Goal: Transaction & Acquisition: Purchase product/service

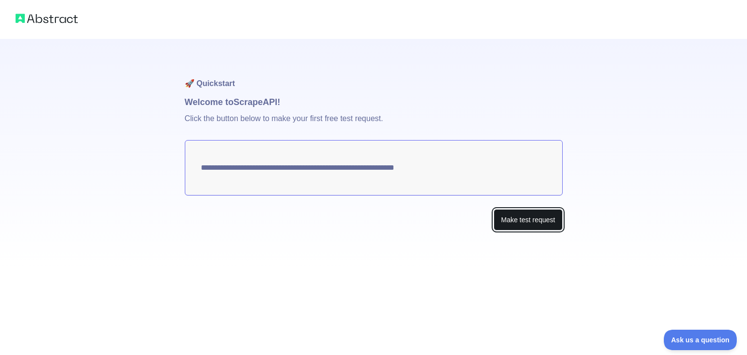
click at [532, 209] on button "Make test request" at bounding box center [528, 220] width 69 height 22
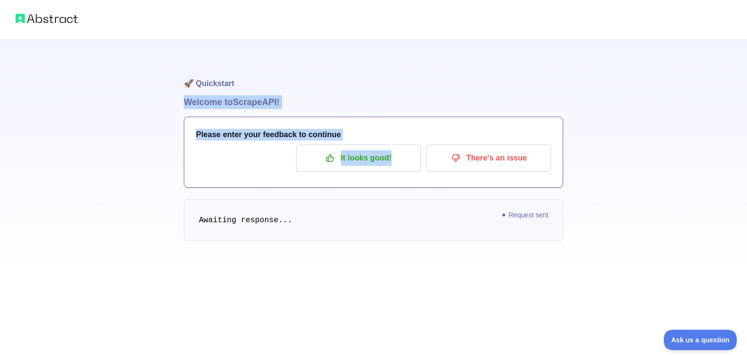
drag, startPoint x: 181, startPoint y: 82, endPoint x: 436, endPoint y: 116, distance: 257.5
click at [442, 122] on div "🚀 Quickstart Welcome to Scrape API! Please enter your feedback to continue It l…" at bounding box center [373, 149] width 747 height 261
click at [418, 95] on h1 "Welcome to Scrape API!" at bounding box center [373, 102] width 379 height 14
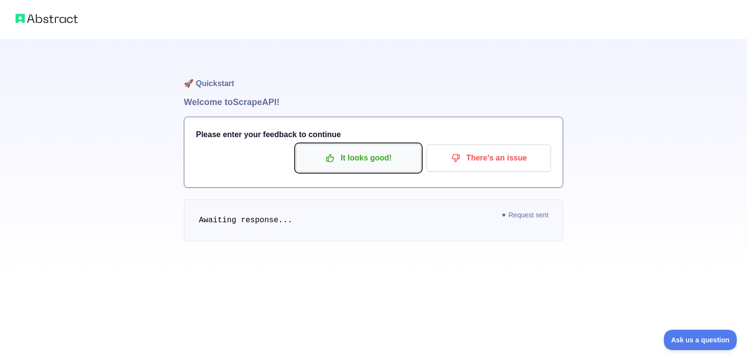
click at [335, 153] on icon "button" at bounding box center [330, 158] width 10 height 10
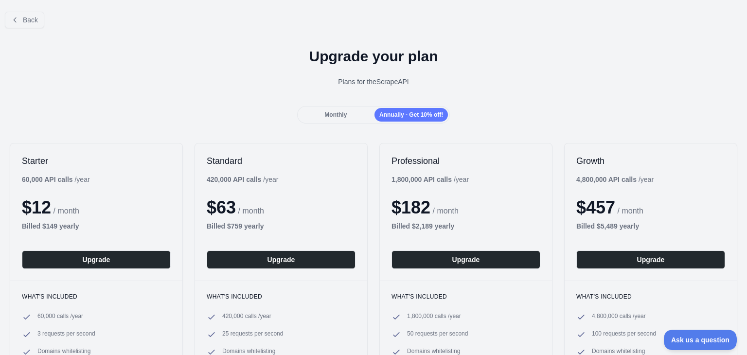
click at [339, 107] on div "Monthly Annually - Get 10% off!" at bounding box center [373, 115] width 153 height 18
click at [338, 111] on span "Monthly" at bounding box center [335, 114] width 22 height 7
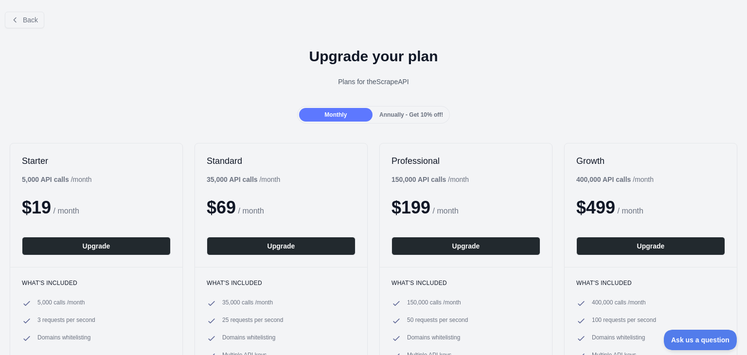
click at [412, 119] on div "Annually - Get 10% off!" at bounding box center [410, 115] width 73 height 14
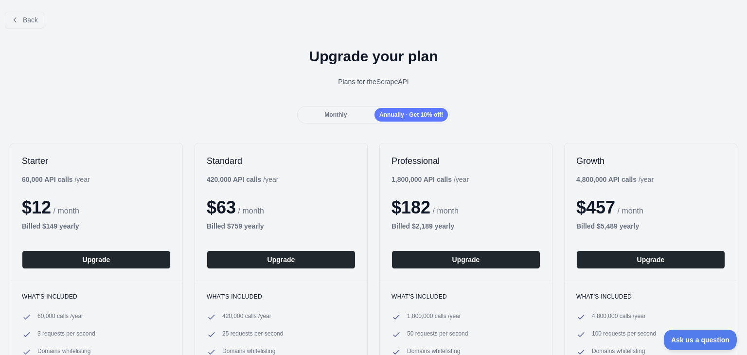
click at [330, 119] on div "Monthly" at bounding box center [335, 115] width 73 height 14
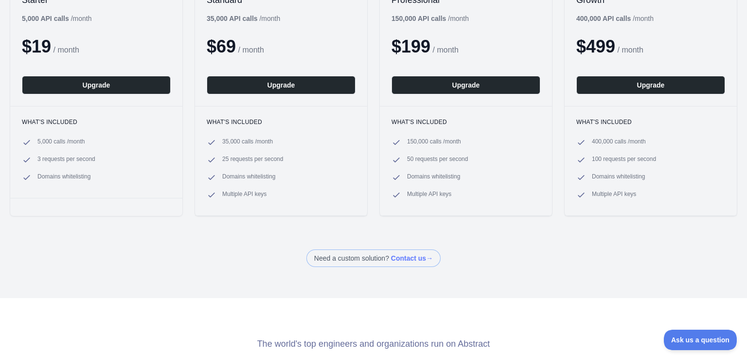
scroll to position [49, 0]
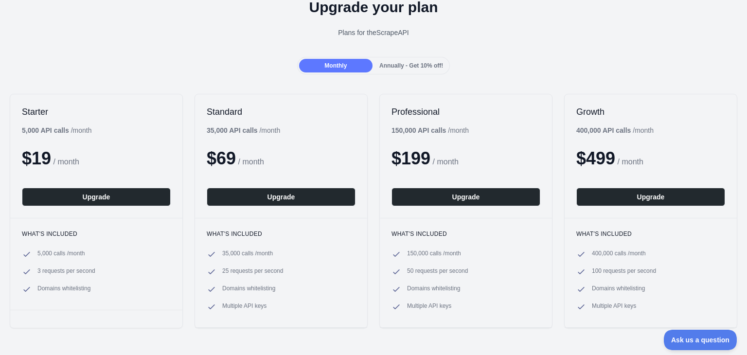
click at [387, 60] on div "Annually - Get 10% off!" at bounding box center [410, 66] width 73 height 14
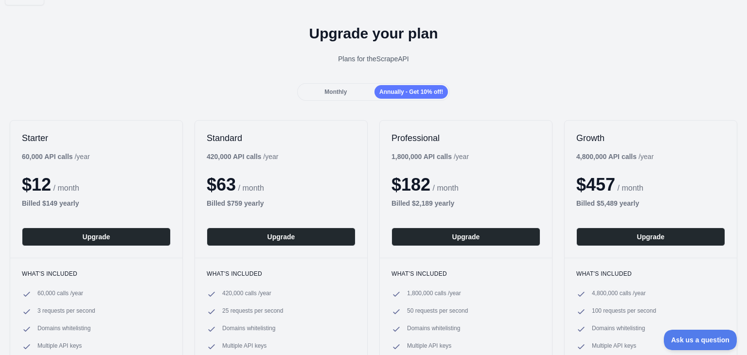
scroll to position [0, 0]
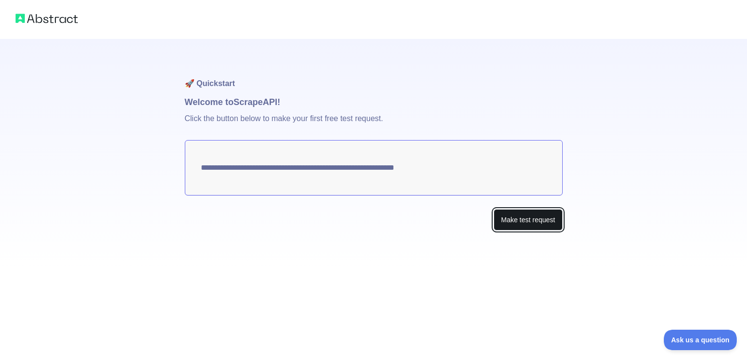
click at [536, 209] on button "Make test request" at bounding box center [528, 220] width 69 height 22
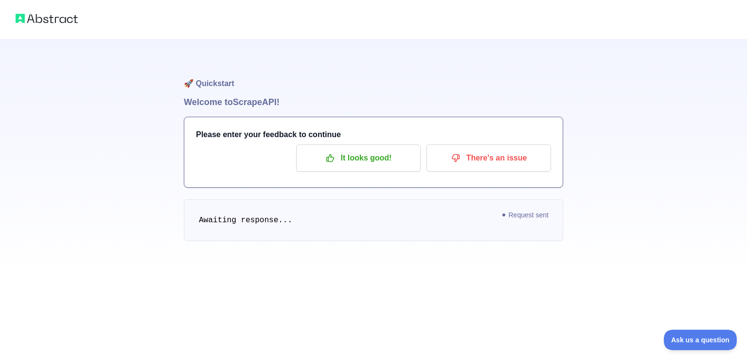
click at [218, 199] on pre "Awaiting response..." at bounding box center [373, 220] width 379 height 42
click at [234, 211] on pre "Awaiting response..." at bounding box center [373, 220] width 379 height 42
click at [113, 133] on div "🚀 Quickstart Welcome to Scrape API! Please enter your feedback to continue It l…" at bounding box center [373, 149] width 747 height 261
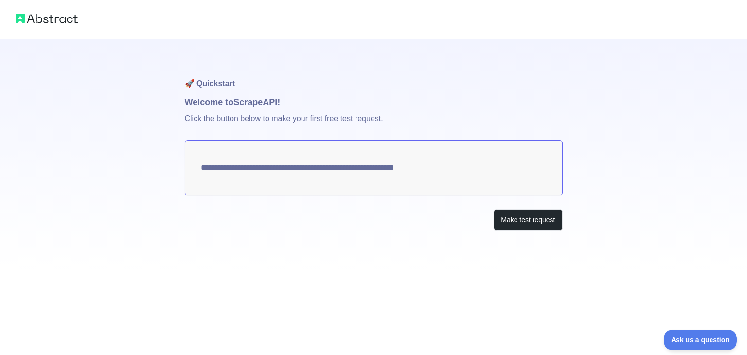
click at [340, 153] on textarea "**********" at bounding box center [374, 167] width 378 height 55
